Goal: Use online tool/utility: Utilize a website feature to perform a specific function

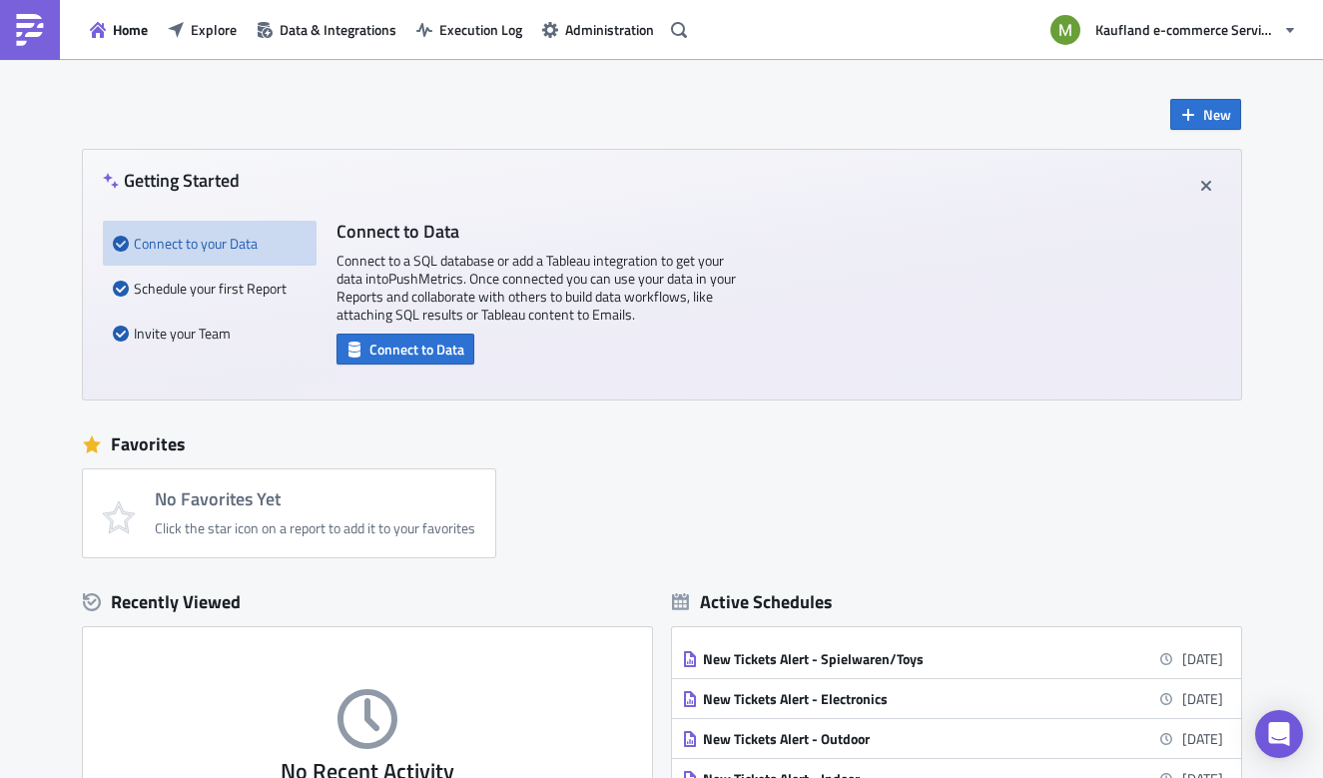
click at [1262, 337] on div "New Getting Started Connect to your Data Schedule your first Report Invite your…" at bounding box center [661, 594] width 1323 height 1070
click at [201, 27] on span "Explore" at bounding box center [214, 29] width 46 height 21
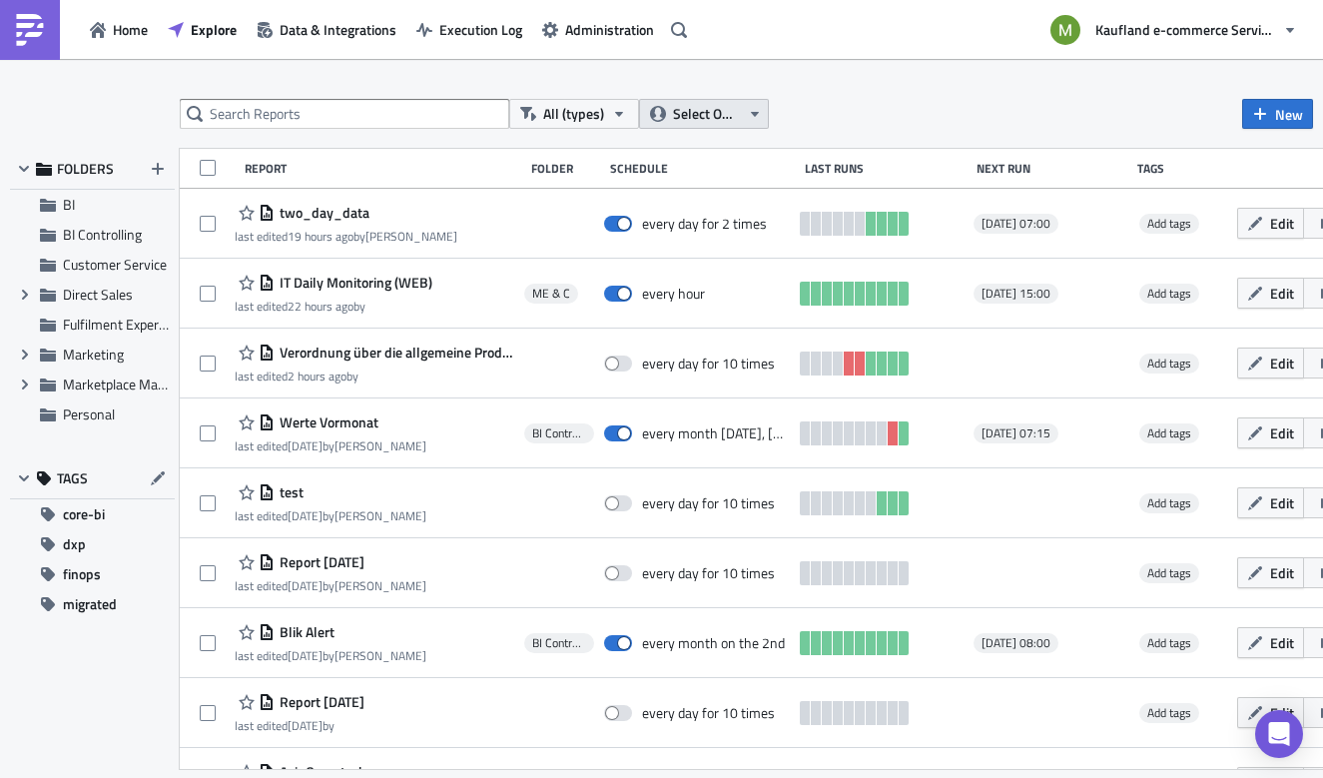
click at [701, 123] on span "Select Owner" at bounding box center [706, 114] width 67 height 22
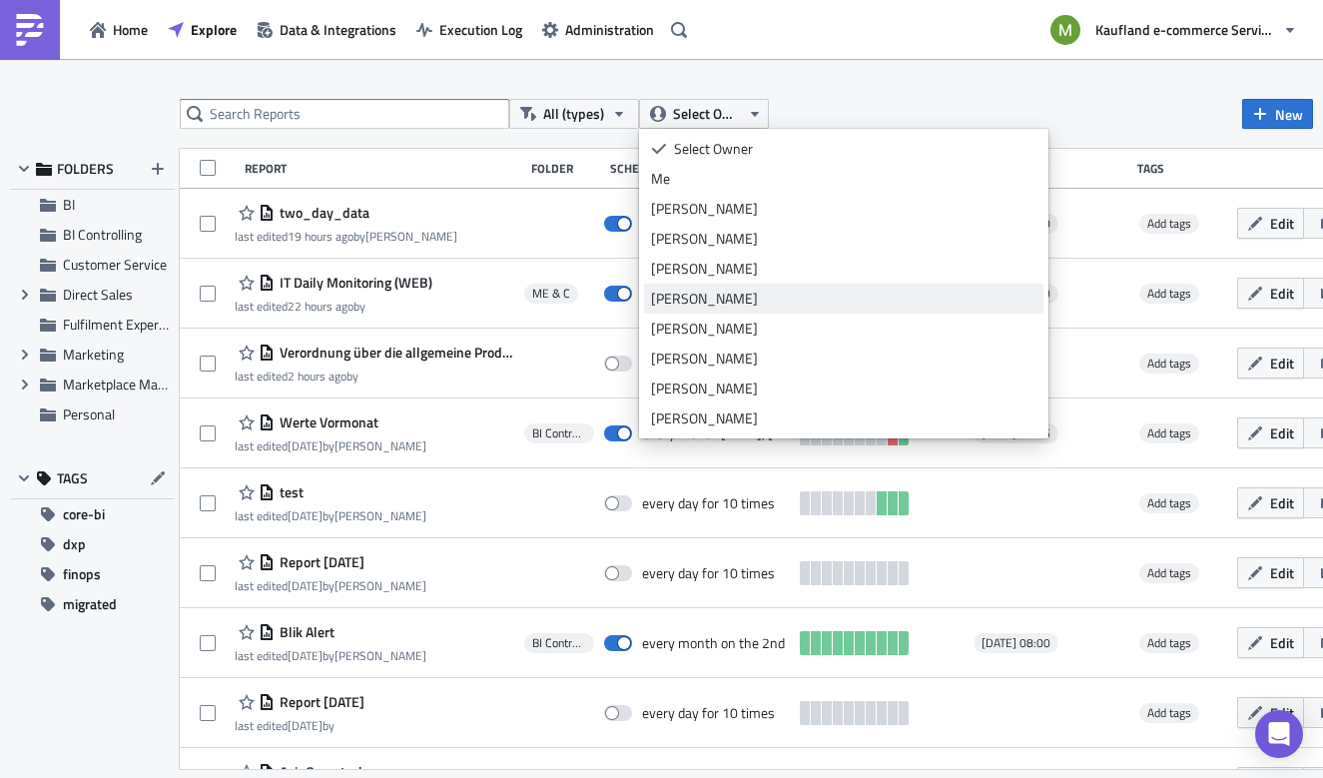
click at [698, 291] on div "[PERSON_NAME]" at bounding box center [843, 299] width 385 height 20
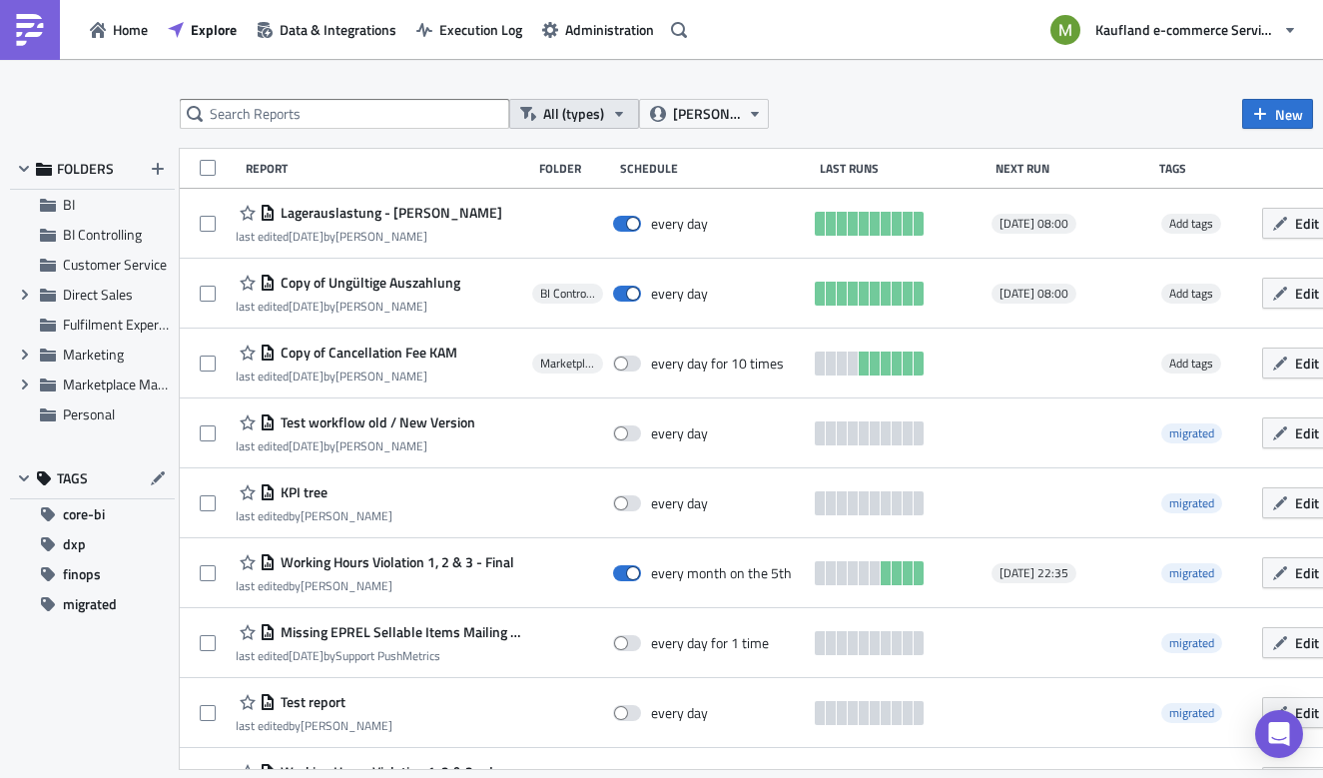
click at [617, 119] on icon "button" at bounding box center [619, 114] width 16 height 16
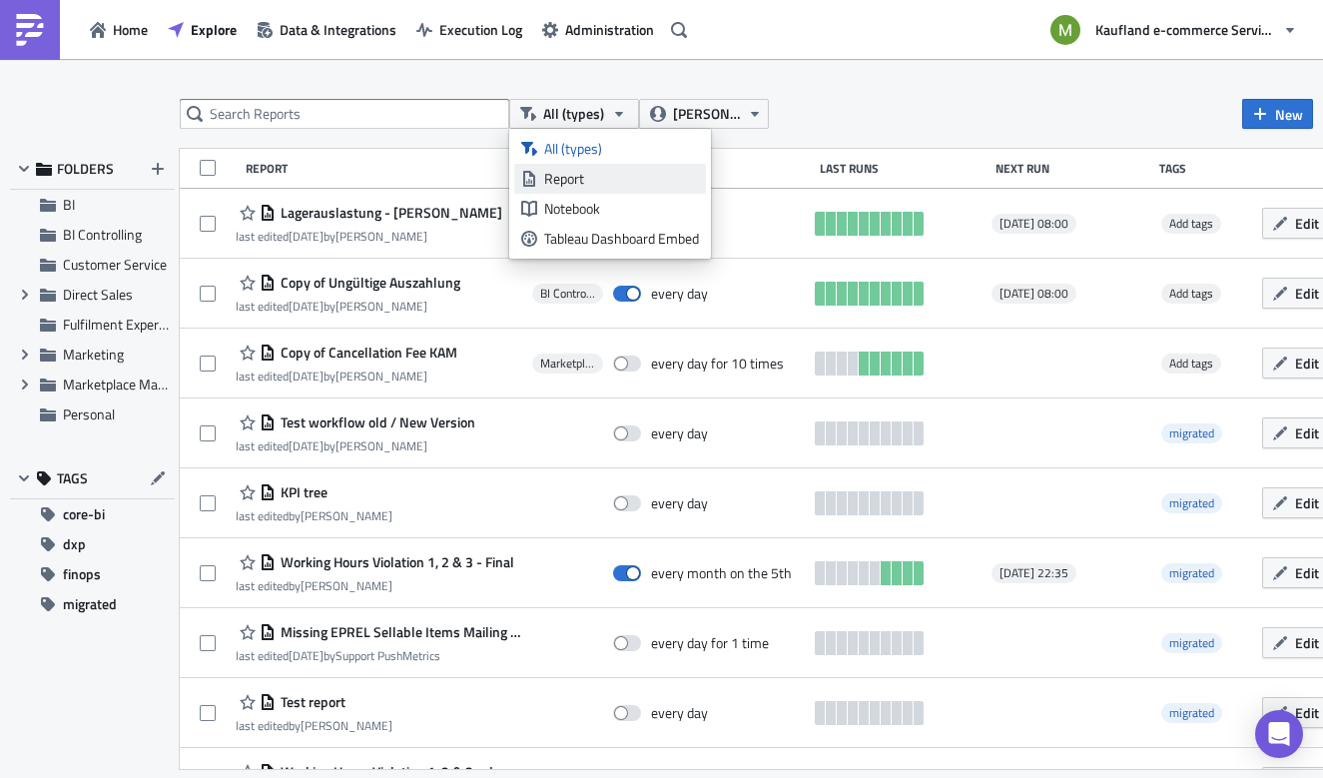
click at [575, 182] on div "Report" at bounding box center [621, 179] width 155 height 20
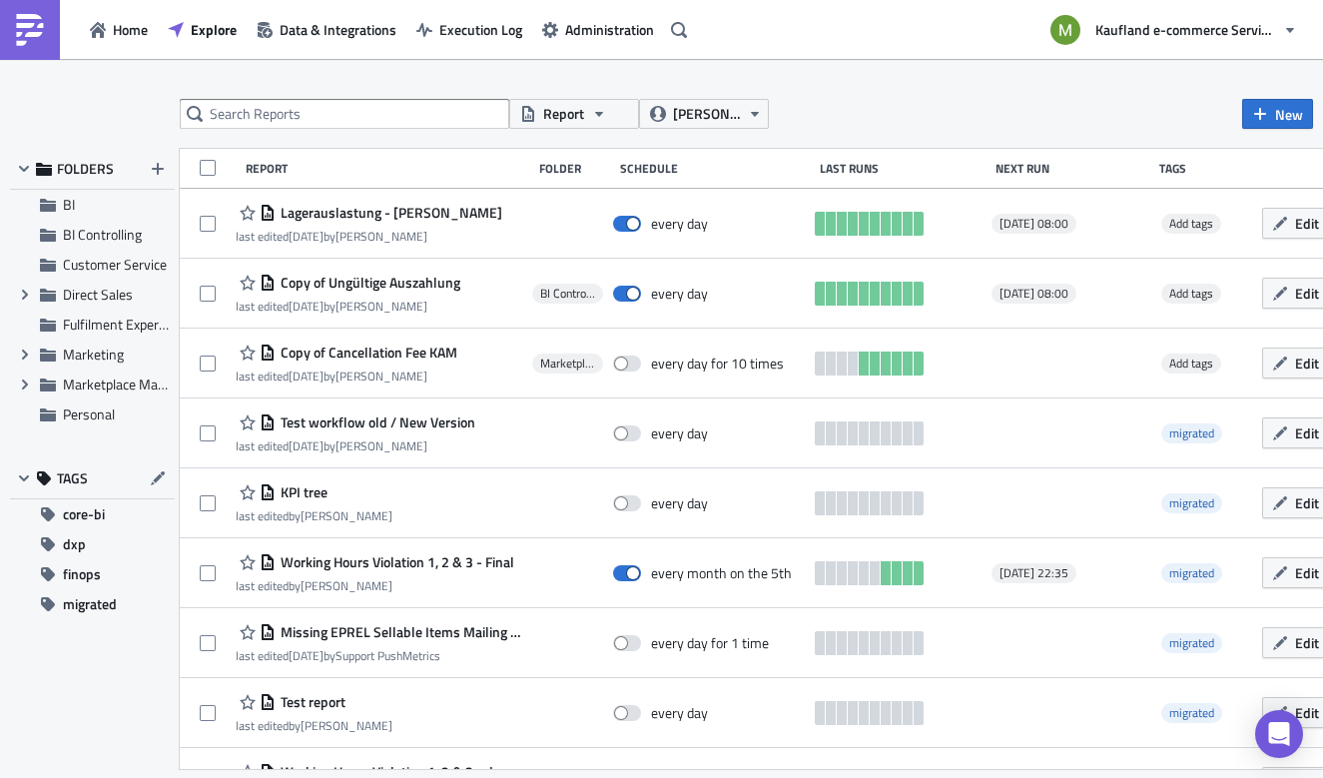
click at [620, 172] on div "Schedule" at bounding box center [715, 168] width 190 height 15
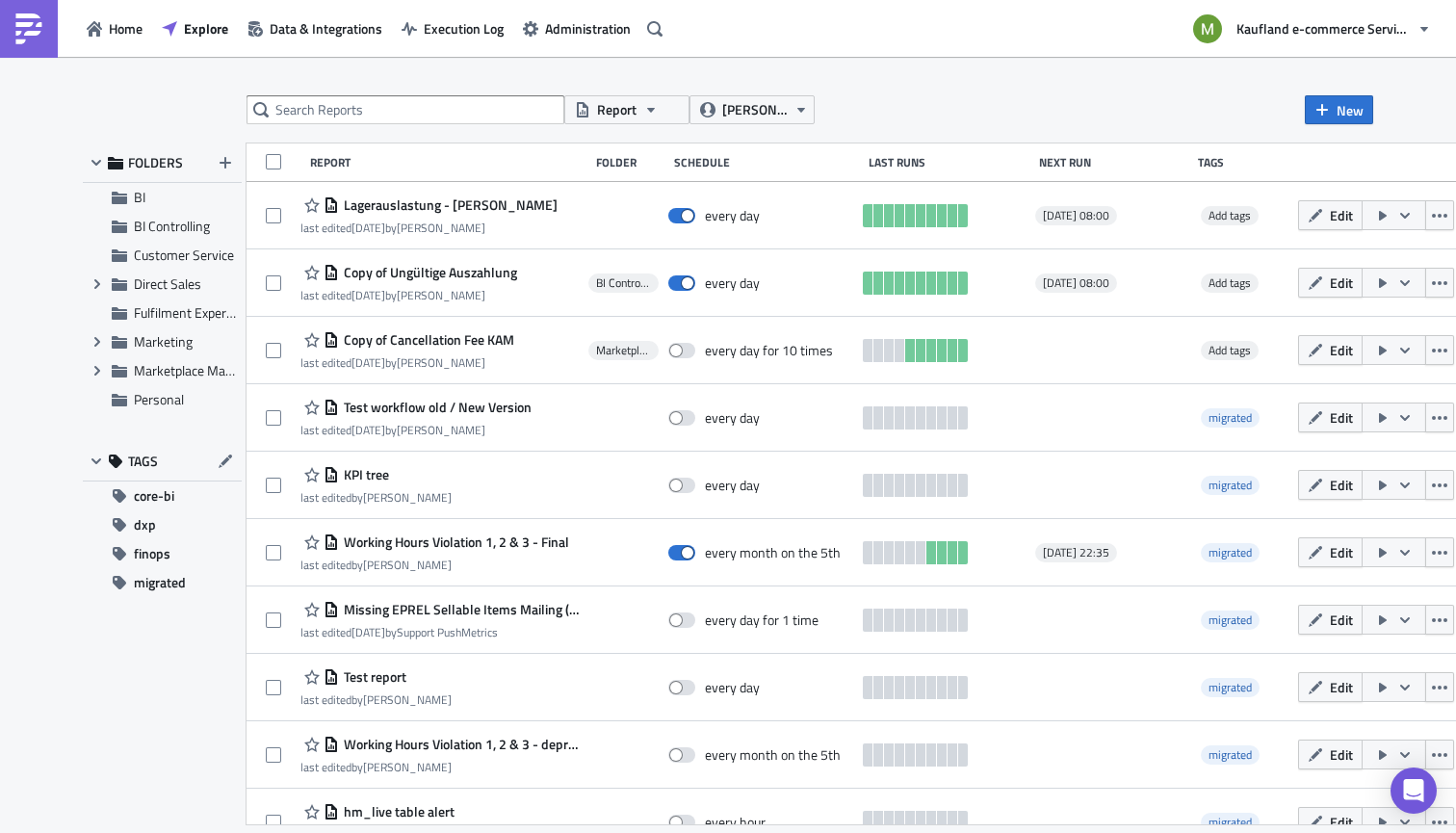
click at [1275, 267] on div "Report [PERSON_NAME] New FOLDERS BI BI Controlling Customer Service Expand grou…" at bounding box center [728, 446] width 1456 height 779
drag, startPoint x: 1446, startPoint y: 267, endPoint x: 1452, endPoint y: 293, distance: 26.7
click at [1275, 293] on div "Report [PERSON_NAME] New FOLDERS BI BI Controlling Customer Service Expand grou…" at bounding box center [728, 446] width 1456 height 779
drag, startPoint x: 1451, startPoint y: 207, endPoint x: 1451, endPoint y: 271, distance: 64.0
click at [1275, 271] on div "Report [PERSON_NAME] New FOLDERS BI BI Controlling Customer Service Expand grou…" at bounding box center [728, 446] width 1456 height 779
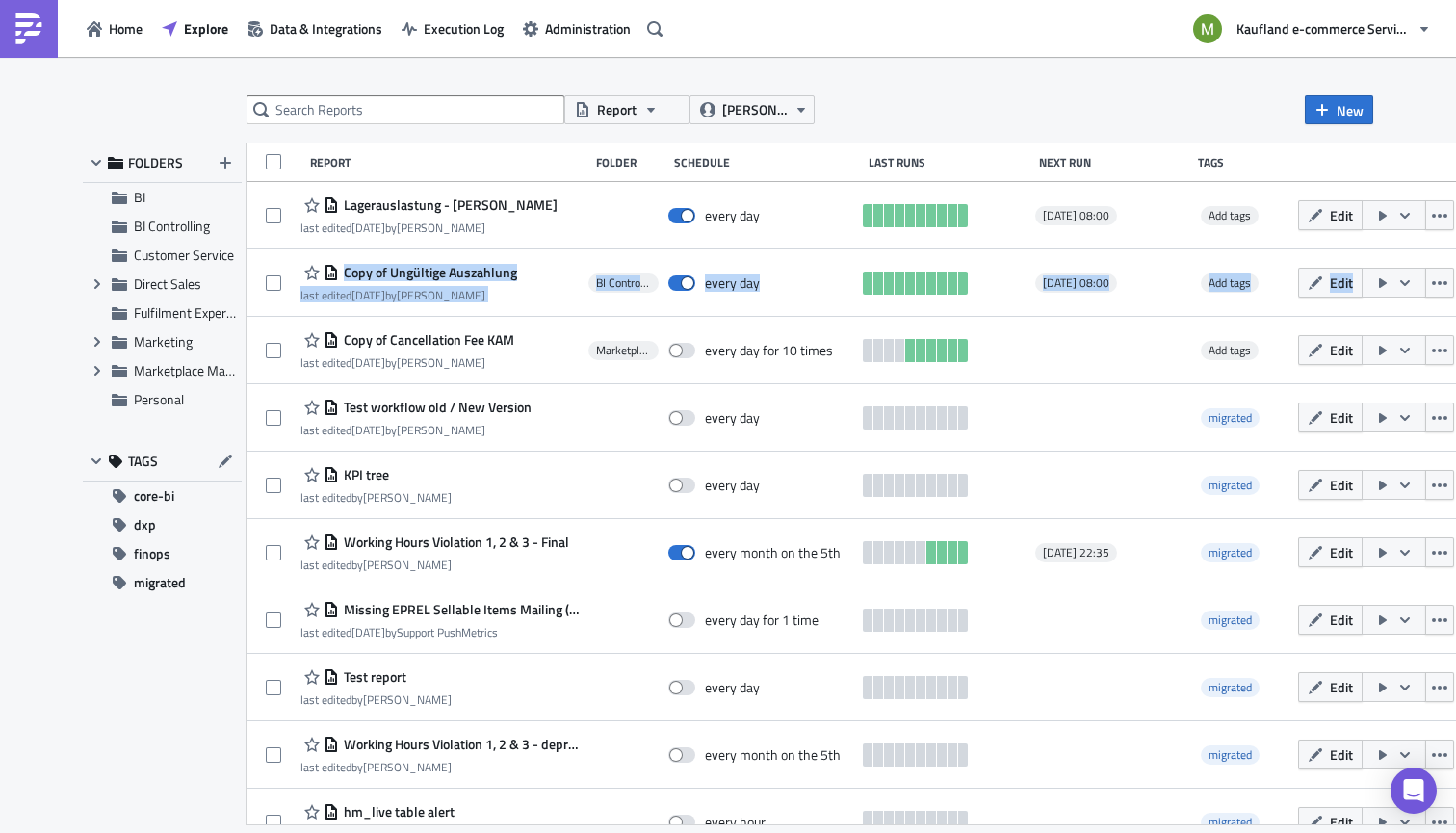
click at [1275, 274] on div "Report [PERSON_NAME] New FOLDERS BI BI Controlling Customer Service Expand grou…" at bounding box center [728, 446] width 1456 height 779
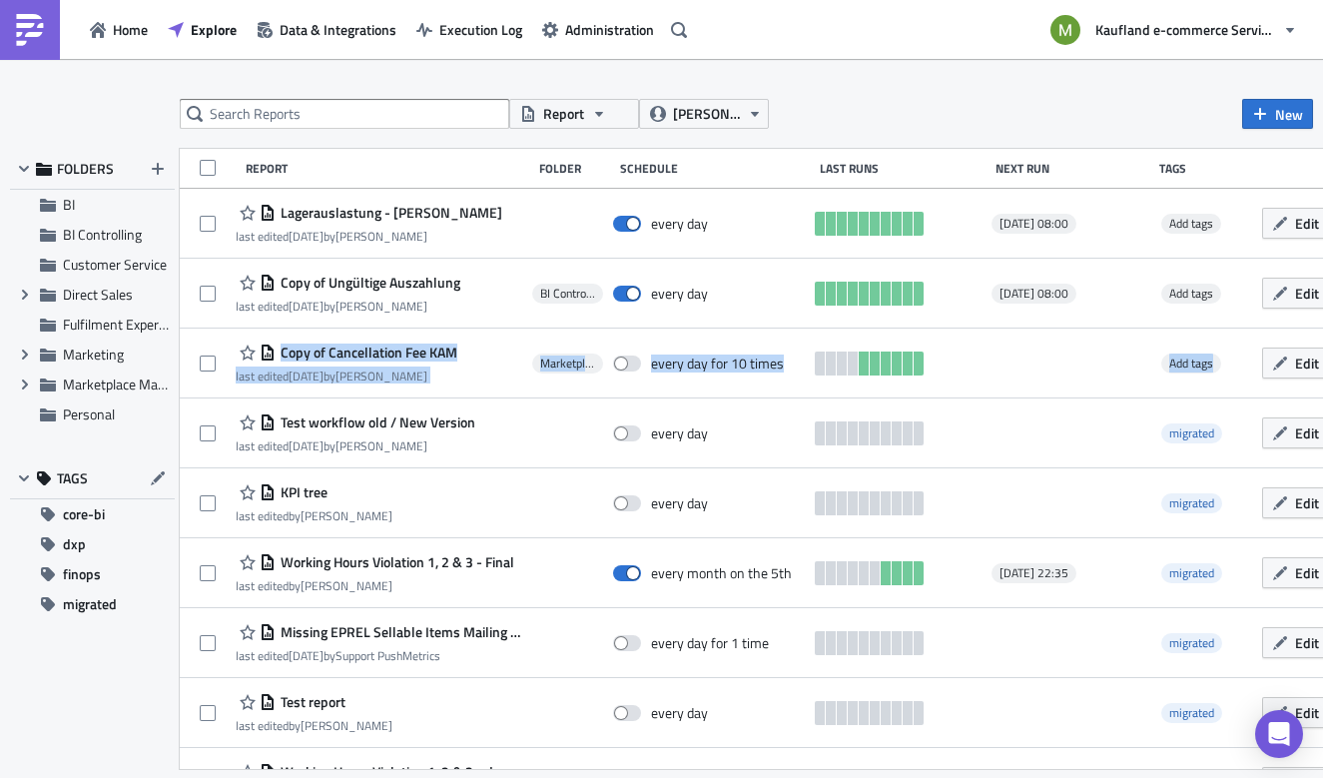
drag, startPoint x: 1318, startPoint y: 324, endPoint x: 1318, endPoint y: 337, distance: 13.0
click at [1318, 337] on div "Report [PERSON_NAME] New FOLDERS BI BI Controlling Customer Service Expand grou…" at bounding box center [661, 420] width 1323 height 642
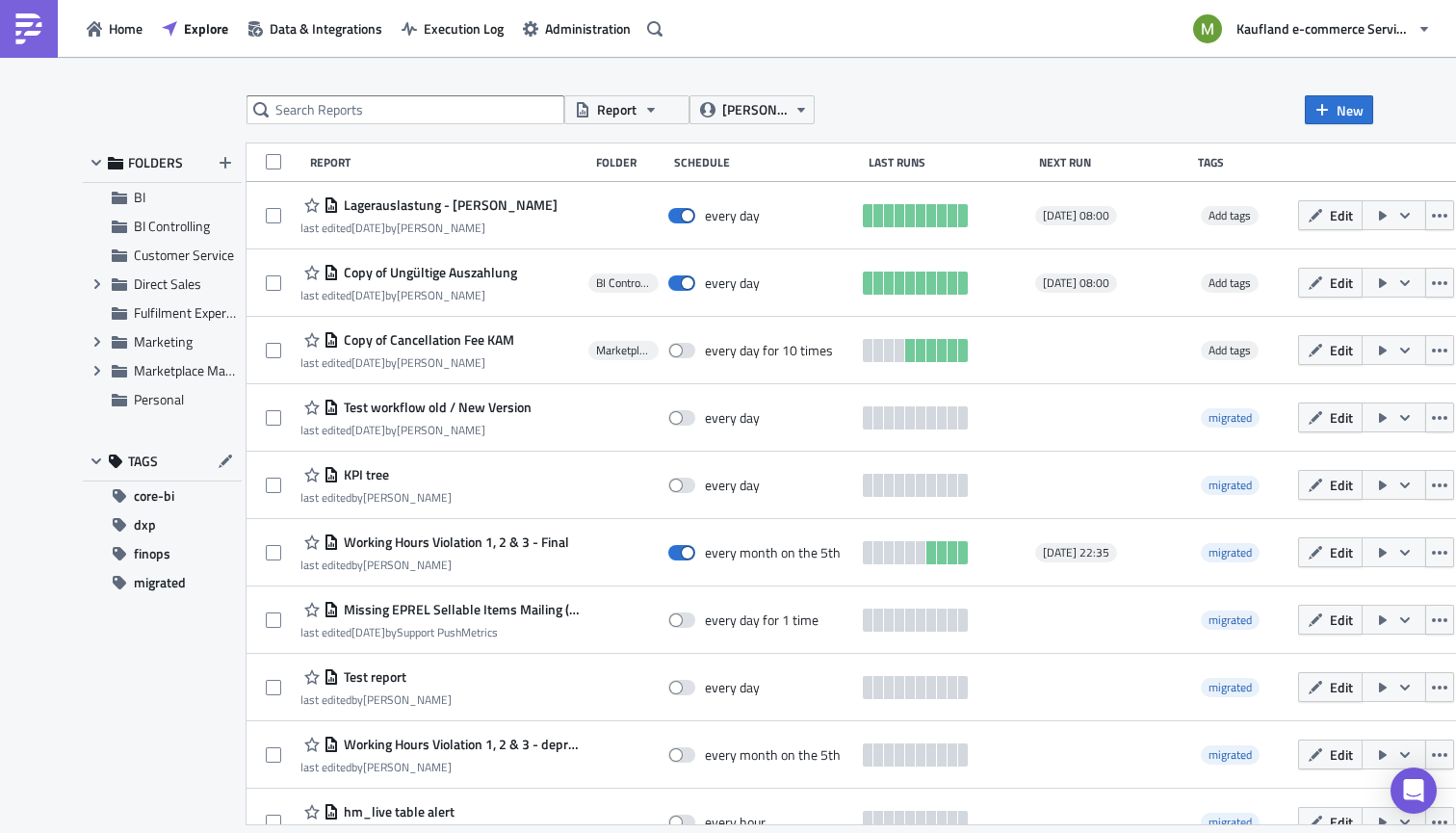
click at [1275, 340] on div "Report [PERSON_NAME] New FOLDERS BI BI Controlling Customer Service Expand grou…" at bounding box center [728, 446] width 1456 height 779
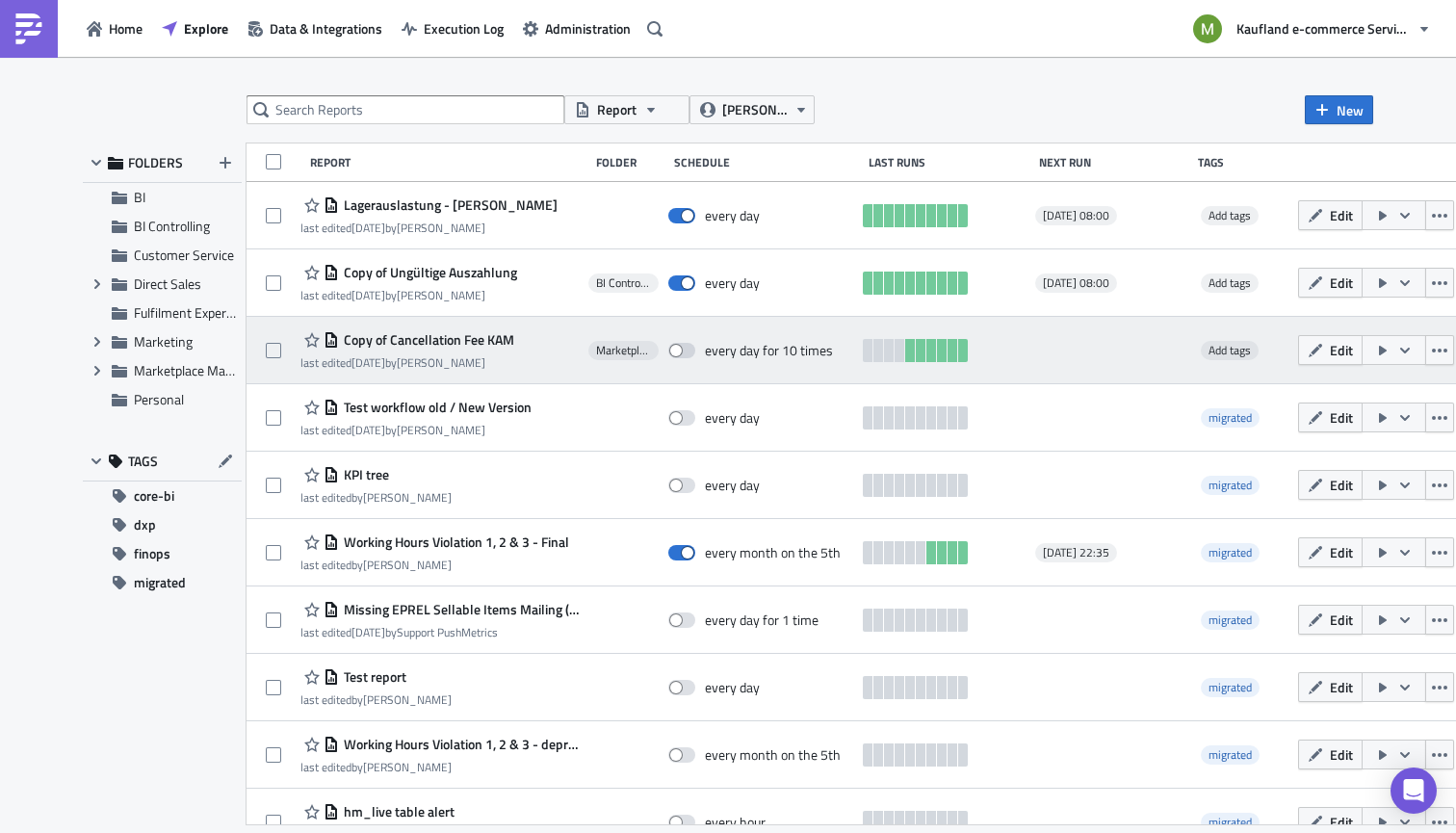
click at [411, 342] on span "Copy of Cancellation Fee KAM" at bounding box center [426, 339] width 175 height 17
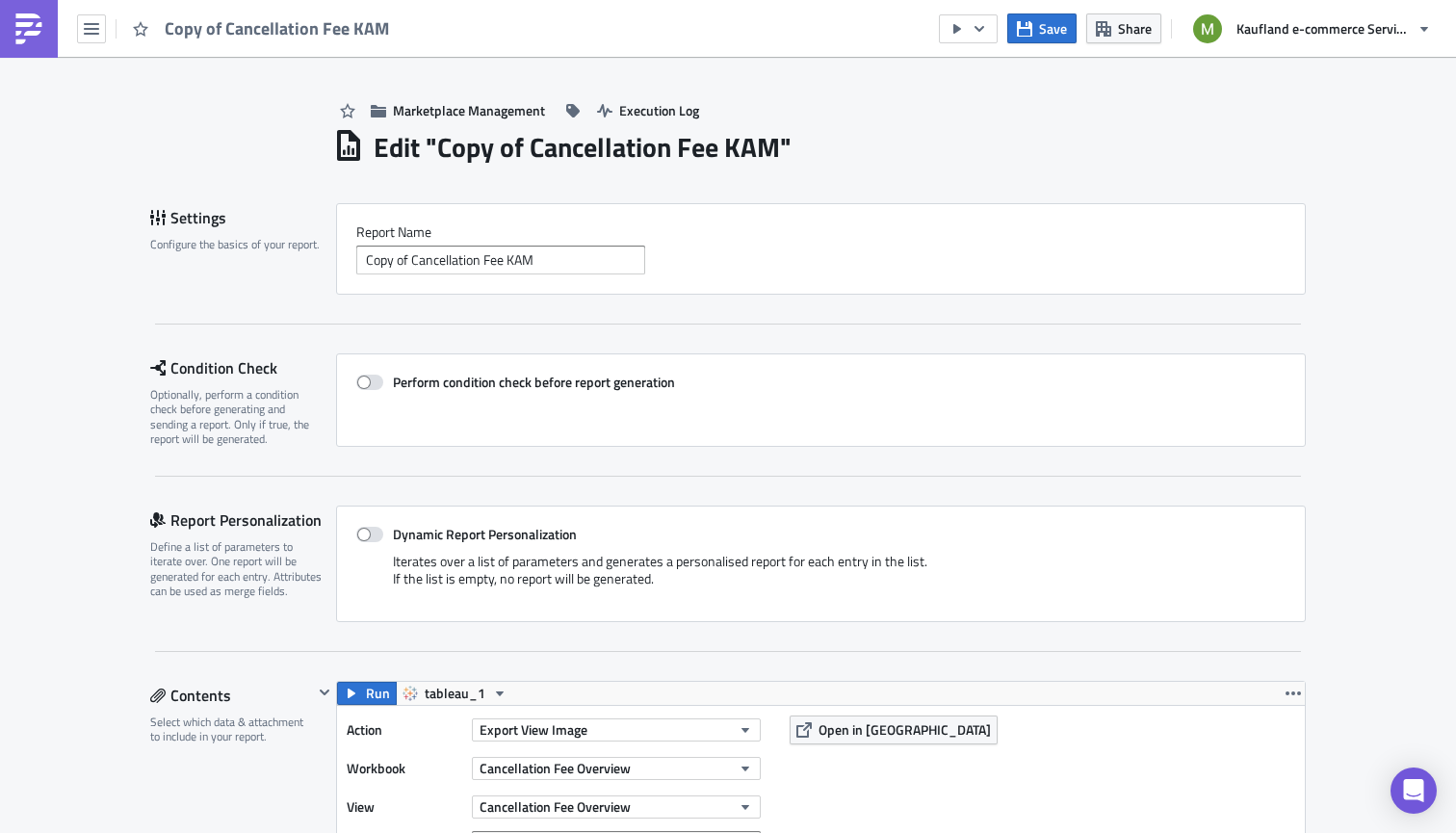
drag, startPoint x: 1455, startPoint y: 400, endPoint x: 1452, endPoint y: 429, distance: 29.2
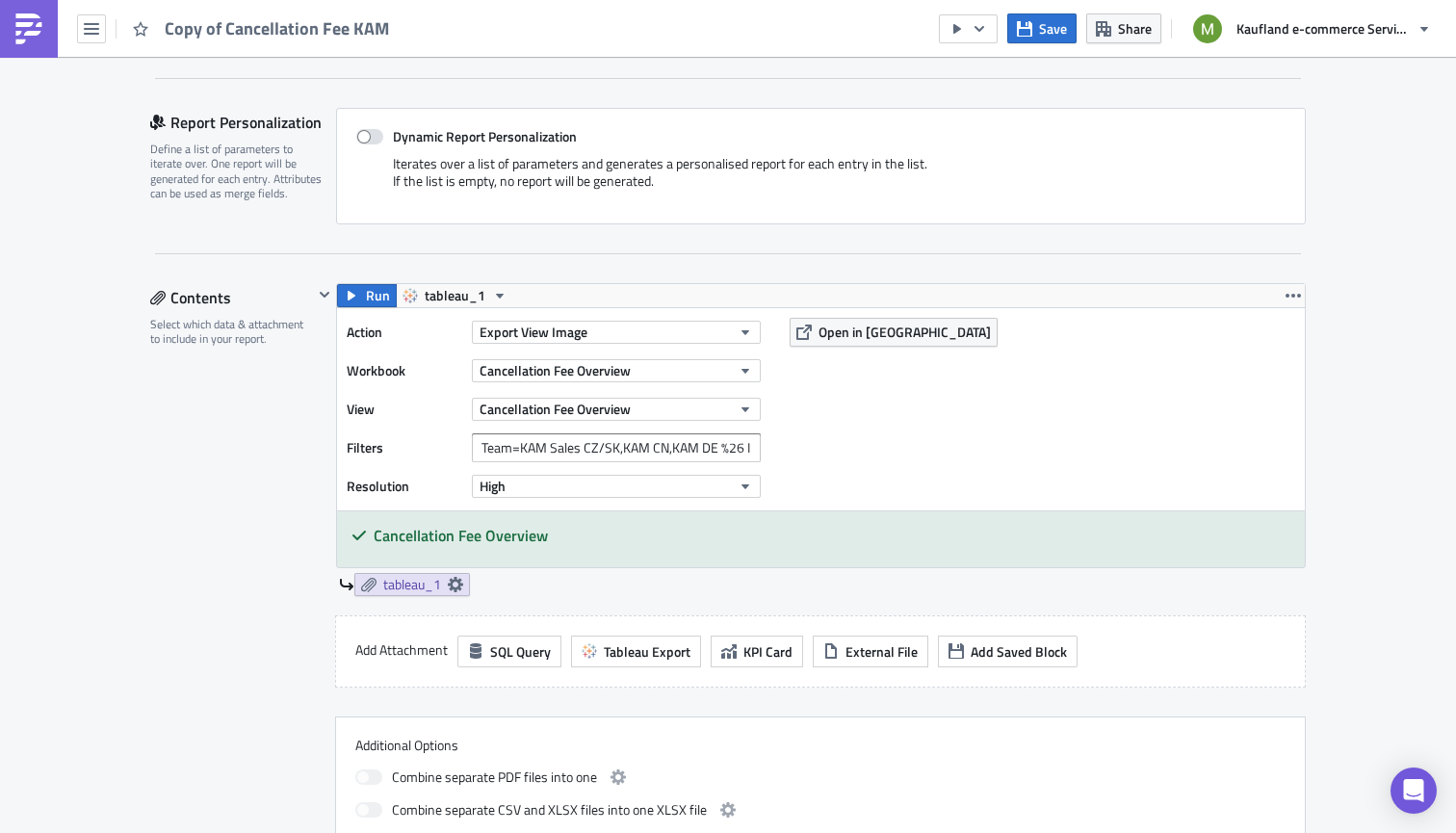
scroll to position [419, 0]
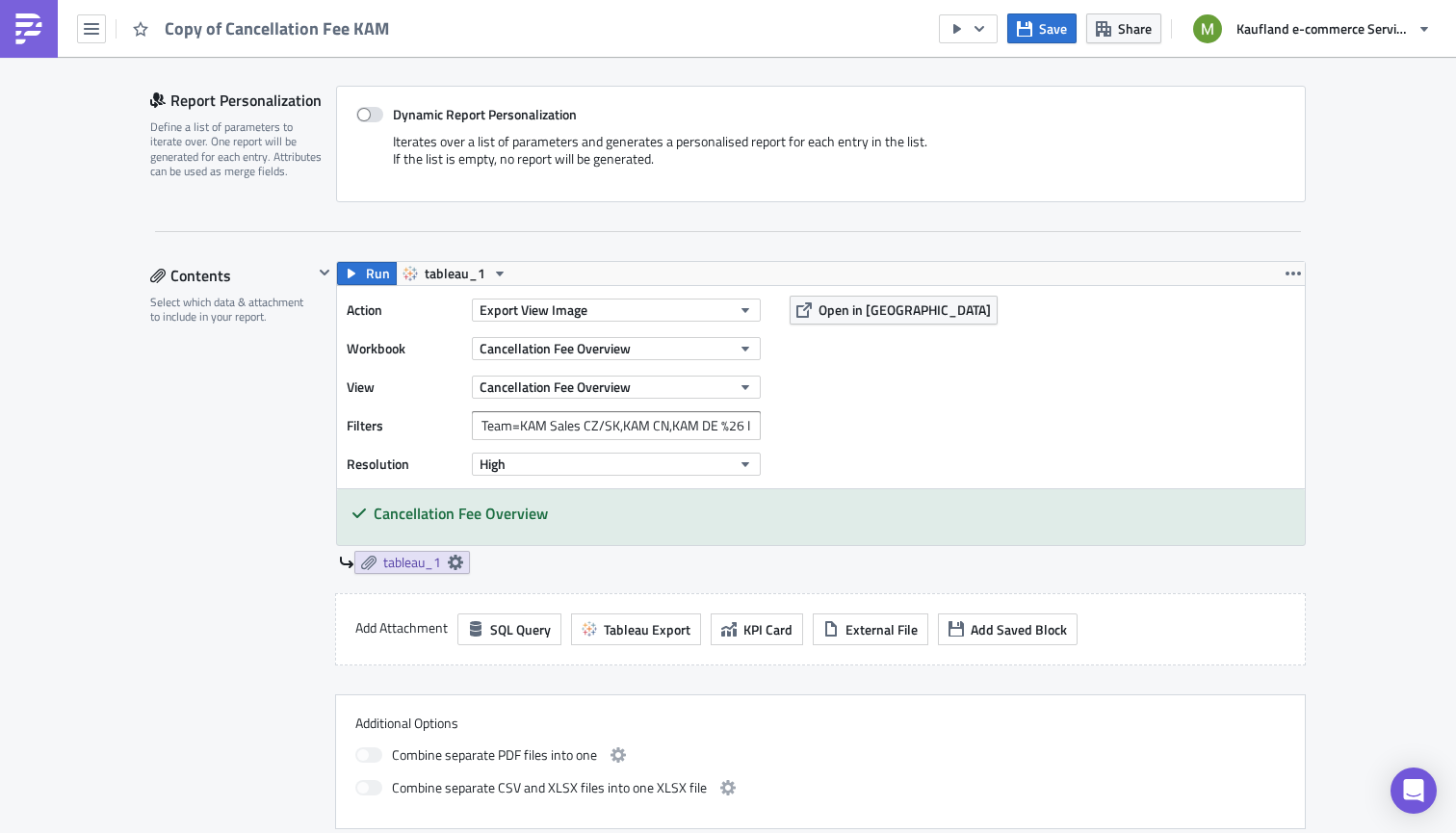
click at [1275, 363] on div "Marketplace Management Execution Log Edit " Copy of Cancellation Fee KAM " Sett…" at bounding box center [728, 770] width 1456 height 2267
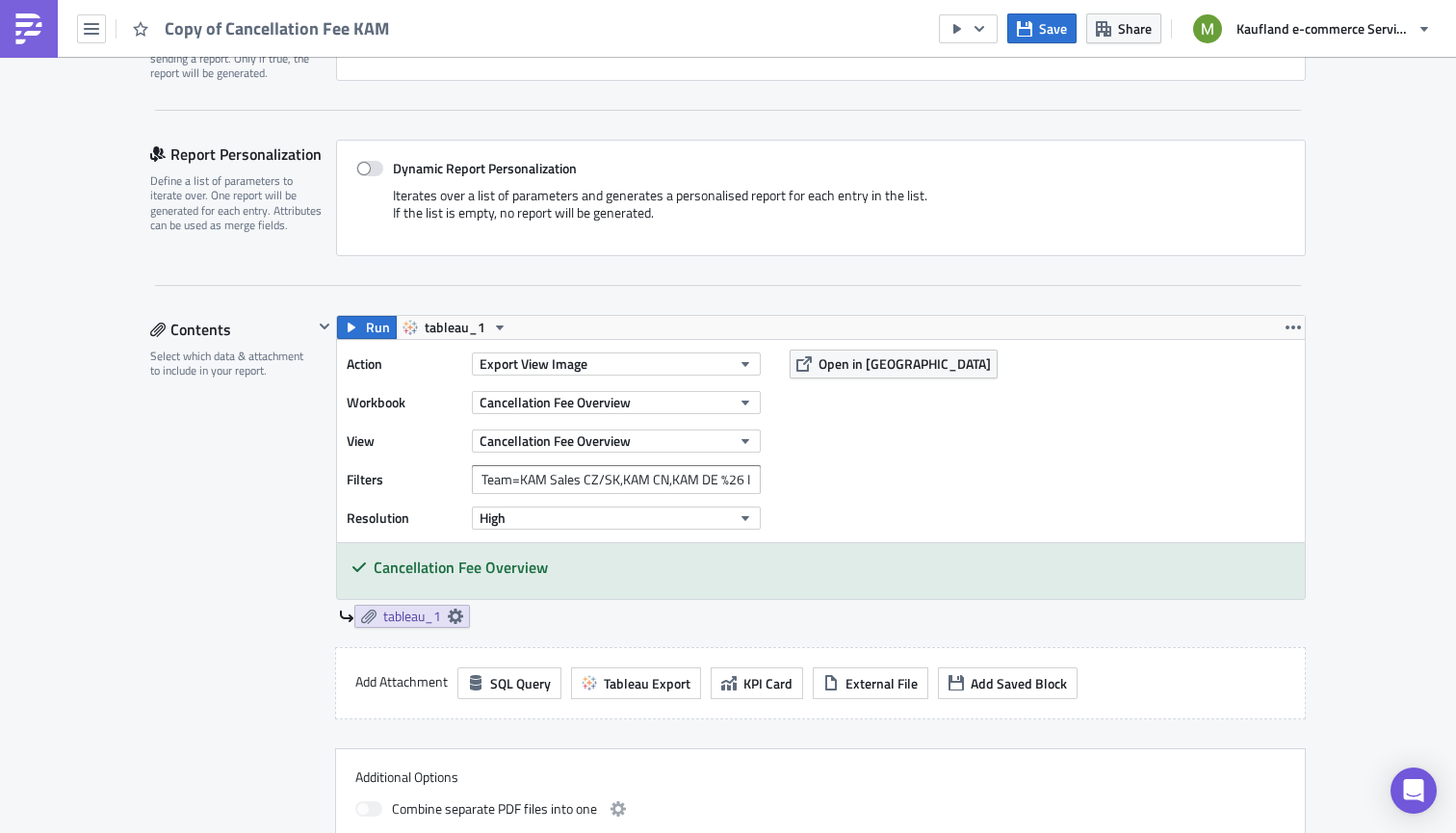
scroll to position [308, 0]
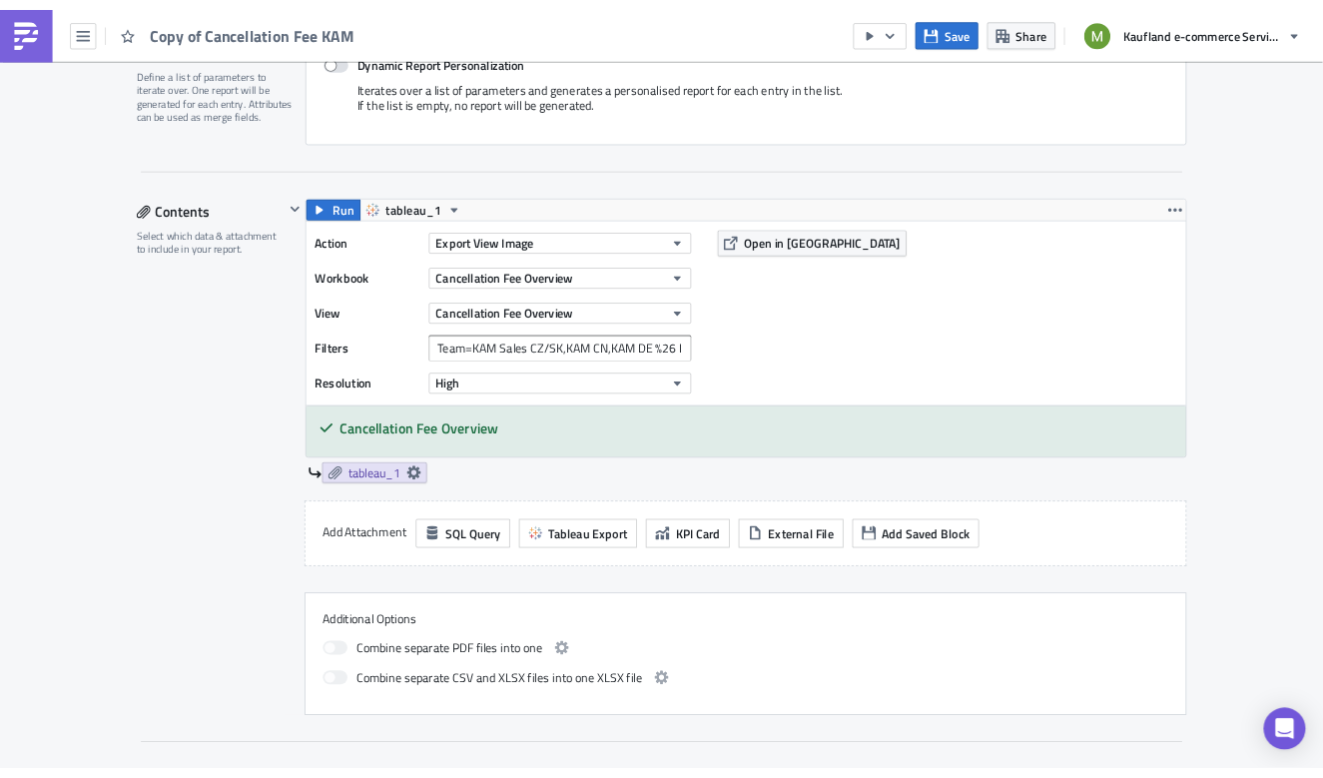
scroll to position [484, 0]
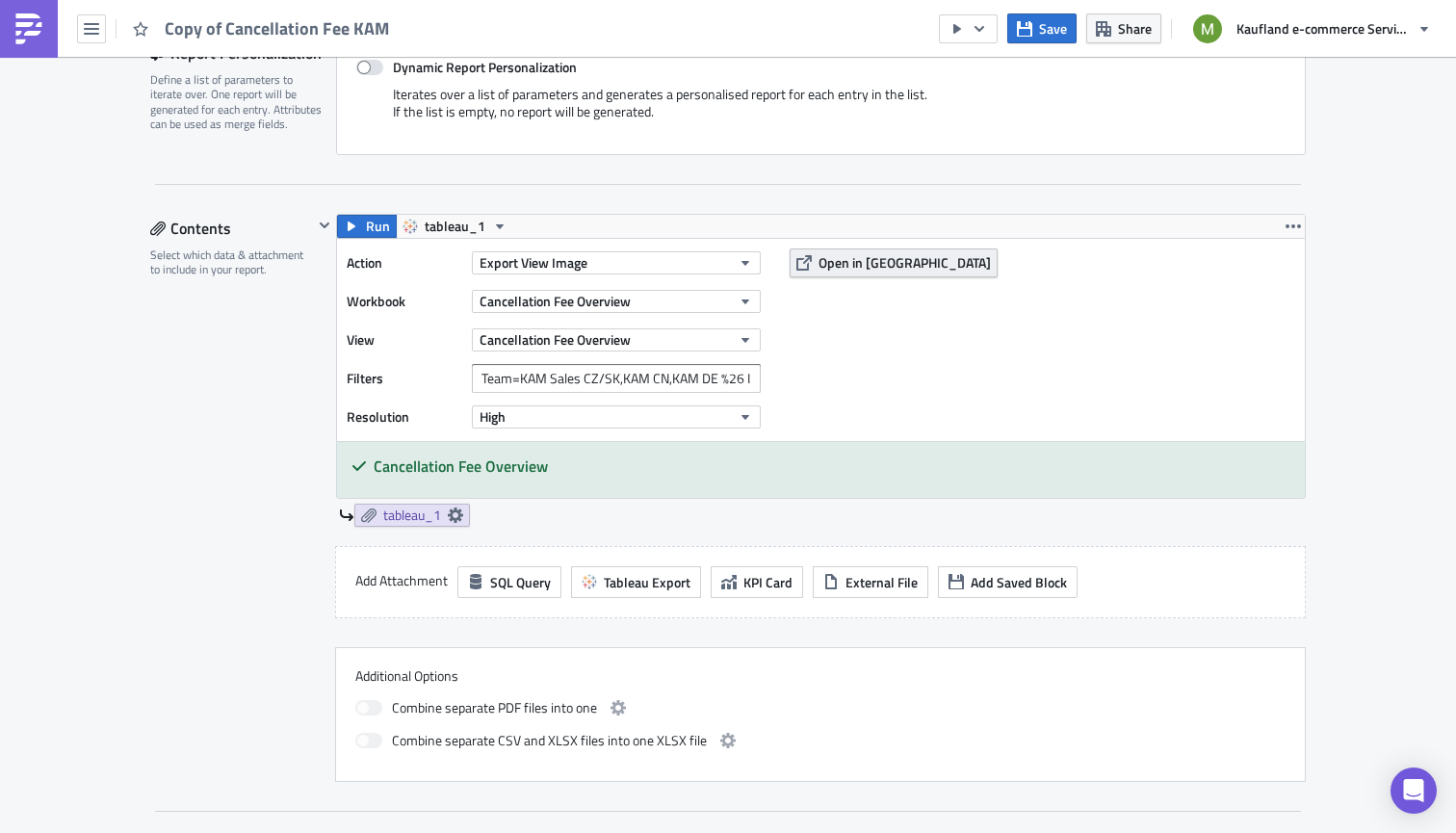
click at [838, 259] on span "Open in [GEOGRAPHIC_DATA]" at bounding box center [904, 262] width 173 height 20
